Goal: Navigation & Orientation: Find specific page/section

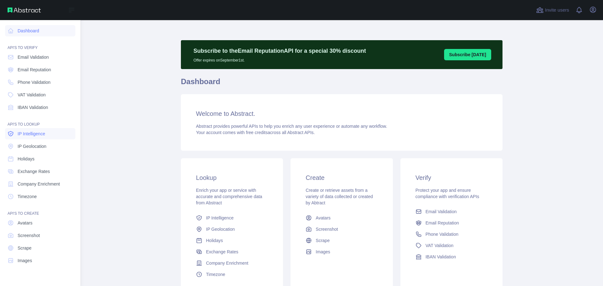
click at [27, 135] on span "IP Intelligence" at bounding box center [32, 134] width 28 height 6
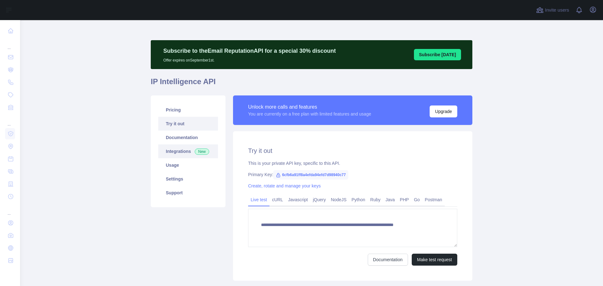
type textarea "**********"
click at [180, 151] on link "Integrations New" at bounding box center [188, 152] width 60 height 14
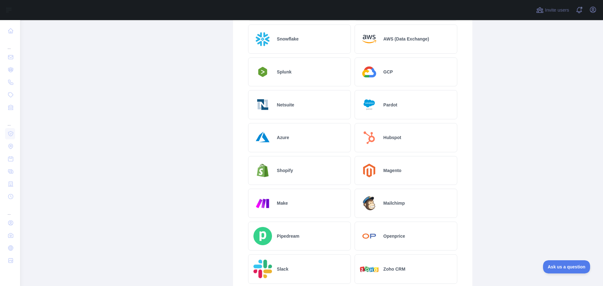
scroll to position [220, 0]
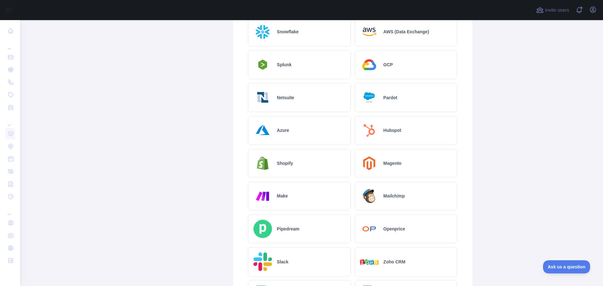
click at [284, 162] on h2 "Shopify" at bounding box center [285, 163] width 16 height 6
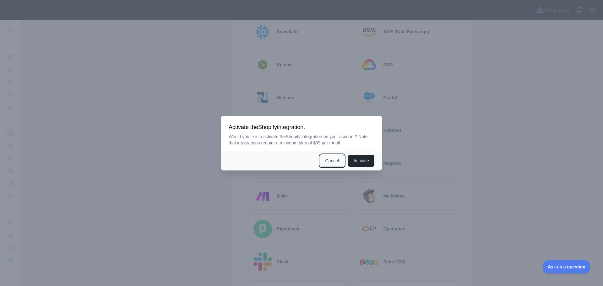
click at [327, 162] on button "Cancel" at bounding box center [332, 161] width 25 height 12
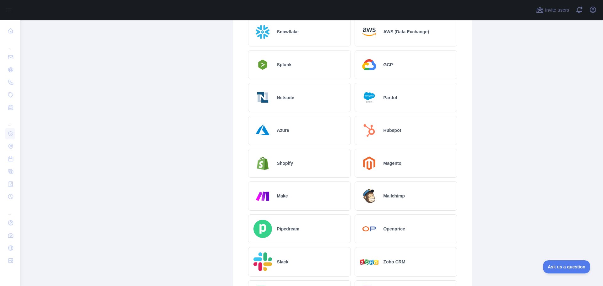
scroll to position [0, 0]
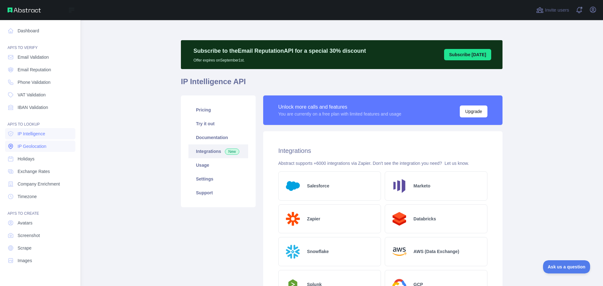
click at [43, 146] on span "IP Geolocation" at bounding box center [32, 146] width 29 height 6
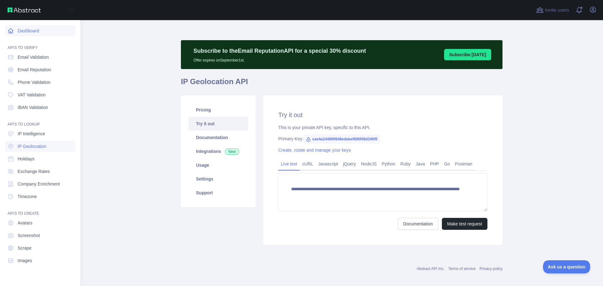
click at [30, 35] on link "Dashboard" at bounding box center [40, 30] width 70 height 11
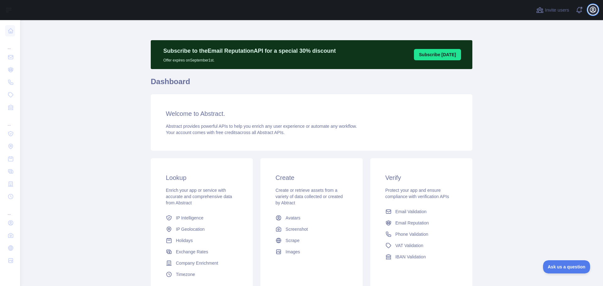
click at [594, 13] on icon "button" at bounding box center [594, 10] width 8 height 8
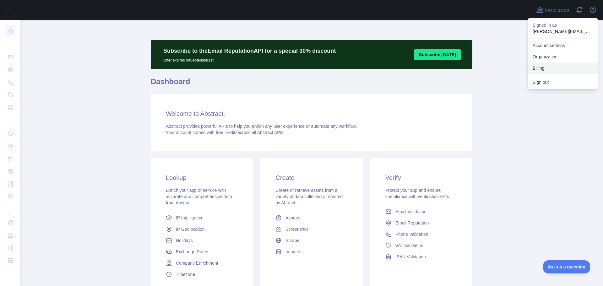
click at [550, 67] on button "Billing" at bounding box center [563, 68] width 70 height 11
